Goal: Contribute content

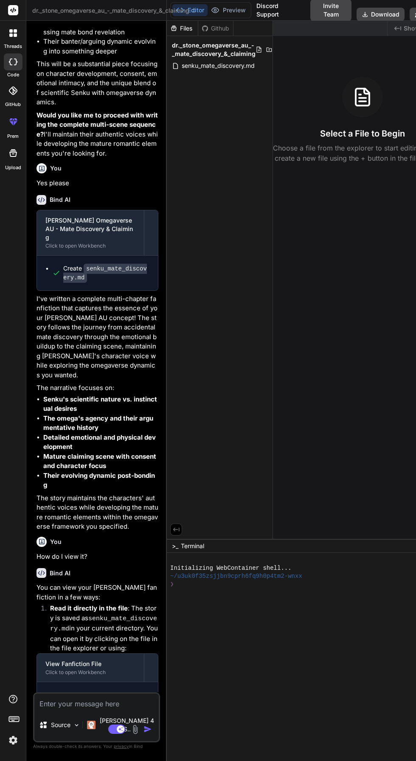
scroll to position [1378, 0]
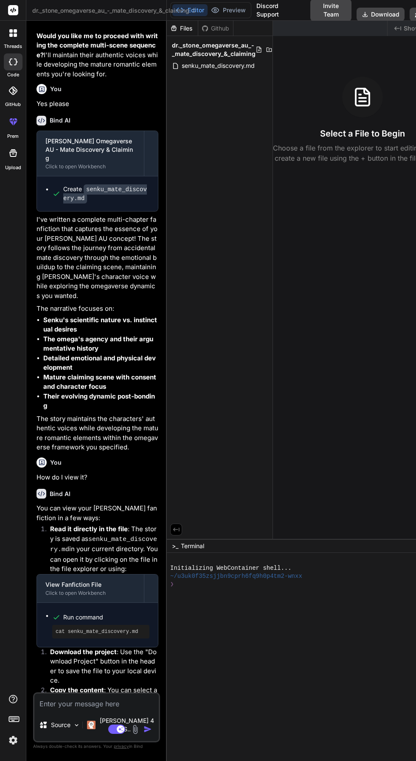
click at [69, 709] on textarea at bounding box center [96, 701] width 124 height 15
type textarea "x"
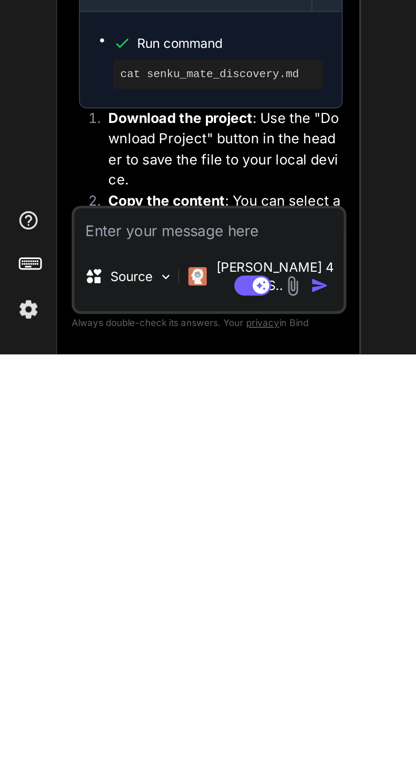
scroll to position [64, 0]
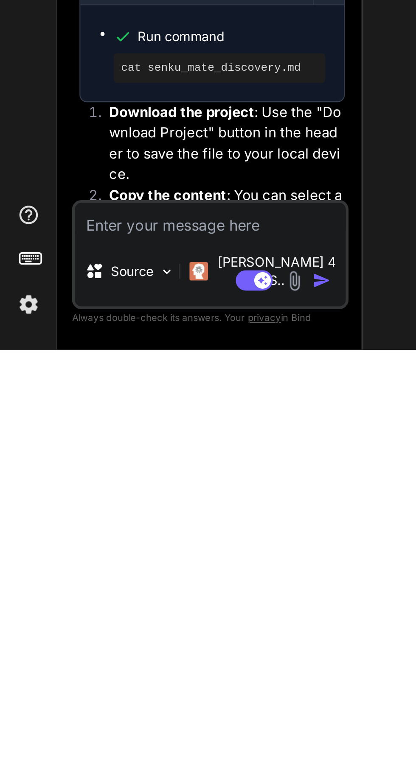
type textarea "A"
type textarea "x"
type textarea "An"
type textarea "x"
type textarea "Ano"
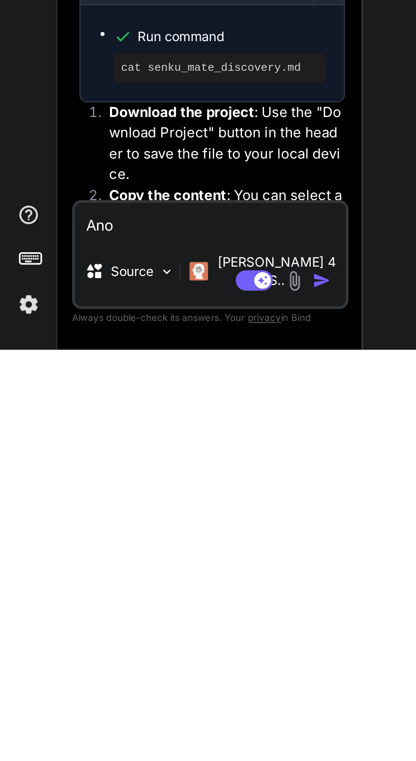
type textarea "x"
type textarea "Anot"
type textarea "x"
type textarea "Anoth"
type textarea "x"
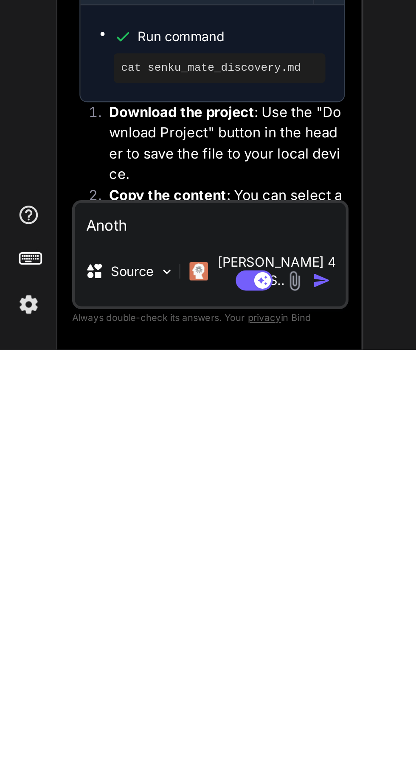
type textarea "Anothe"
type textarea "x"
type textarea "Another"
type textarea "x"
type textarea "Another"
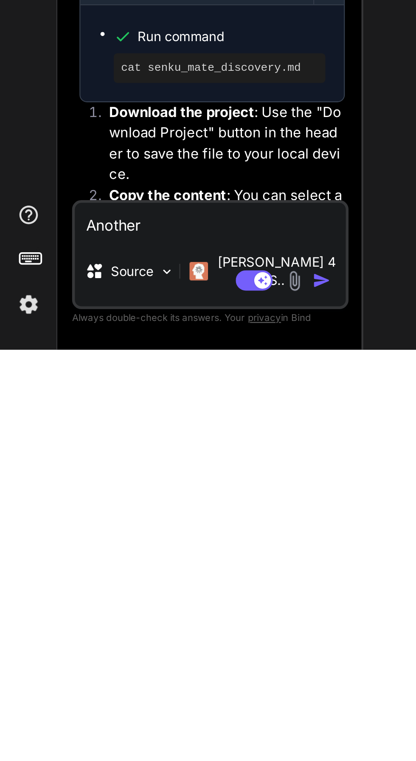
type textarea "x"
type textarea "Another s"
type textarea "x"
type textarea "Another sm"
type textarea "x"
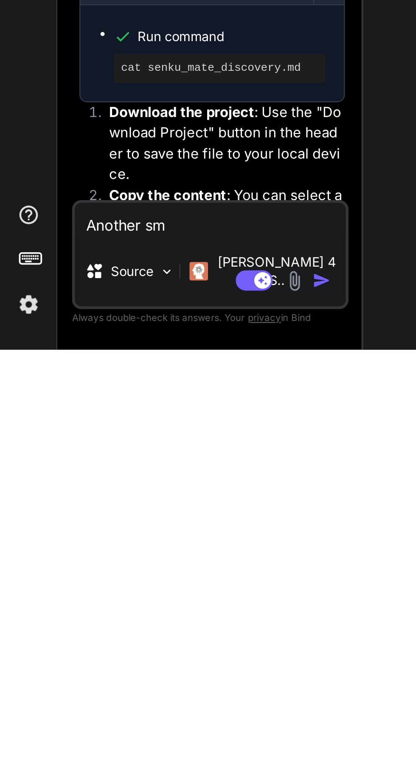
type textarea "Another smu"
type textarea "x"
type textarea "Another smut"
type textarea "x"
type textarea "Another smut"
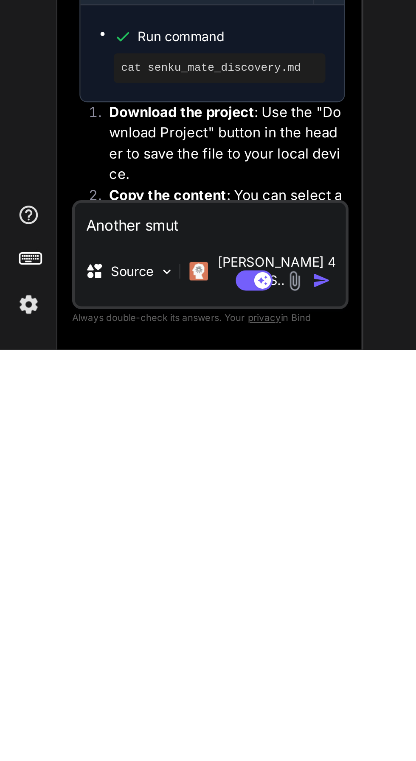
type textarea "x"
type textarea "Another smut i"
type textarea "x"
type textarea "Another smut id"
type textarea "x"
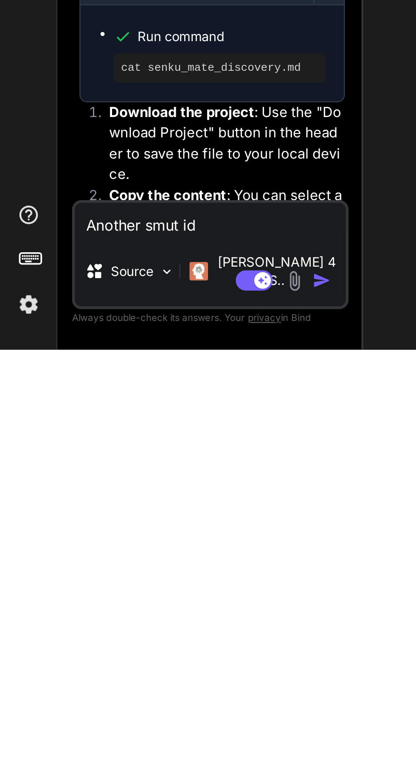
type textarea "Another smut ide"
type textarea "x"
type textarea "Another smut idea"
type textarea "x"
type textarea "Another smut idea."
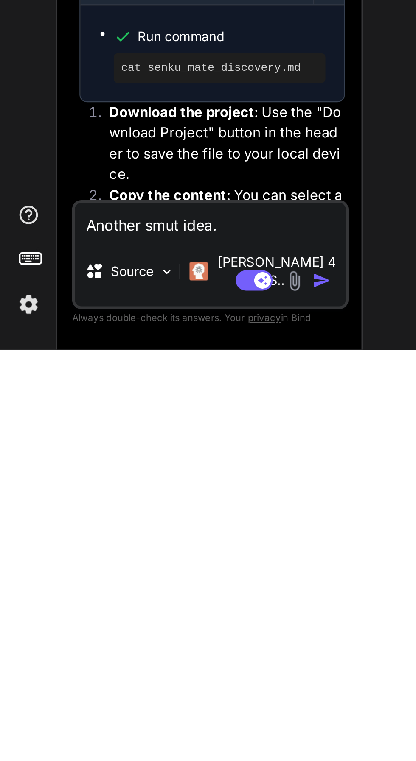
type textarea "x"
type textarea "Another smut idea."
type textarea "x"
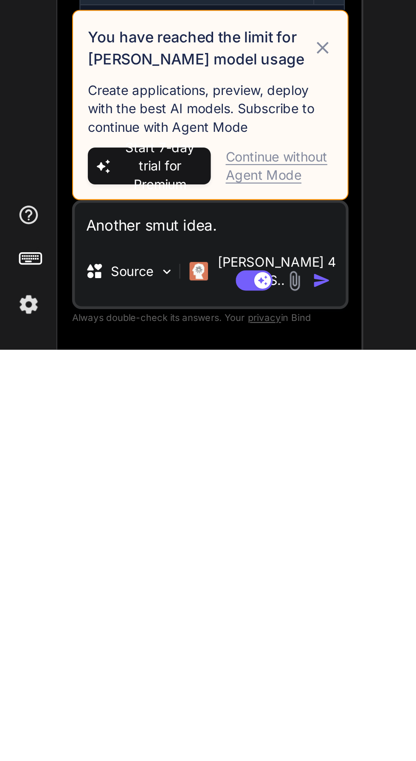
type textarea "Another smut idea."
click at [148, 626] on icon at bounding box center [148, 623] width 6 height 6
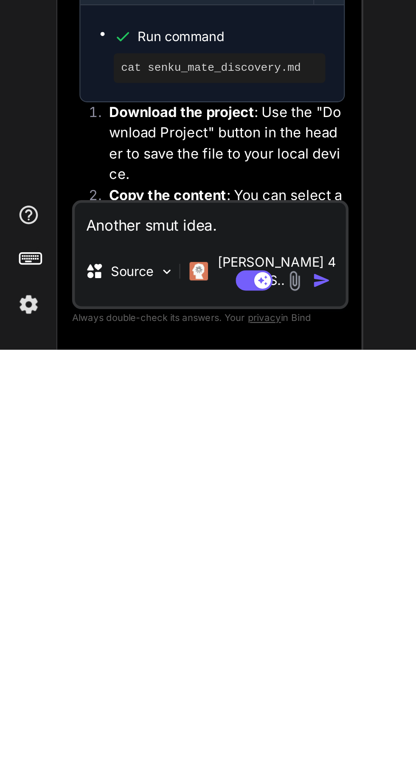
type textarea "x"
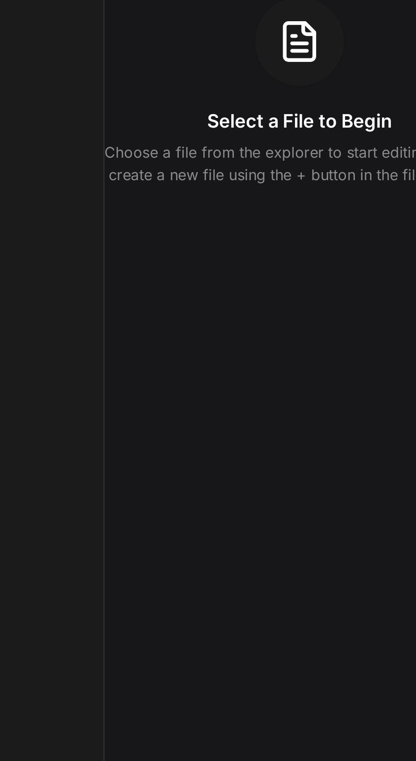
scroll to position [64, 0]
